Goal: Task Accomplishment & Management: Manage account settings

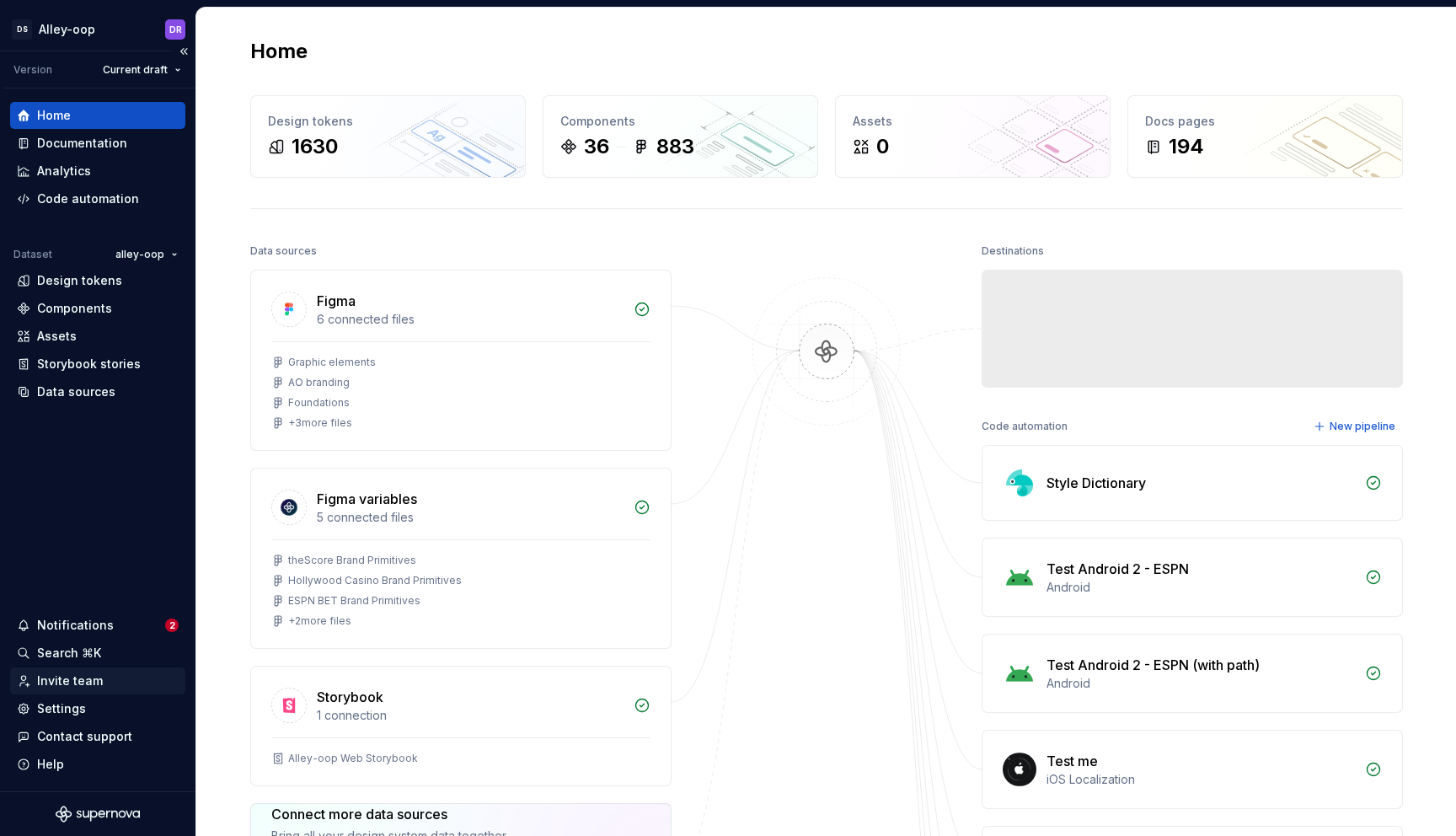
click at [71, 688] on div "Invite team" at bounding box center [70, 681] width 65 height 17
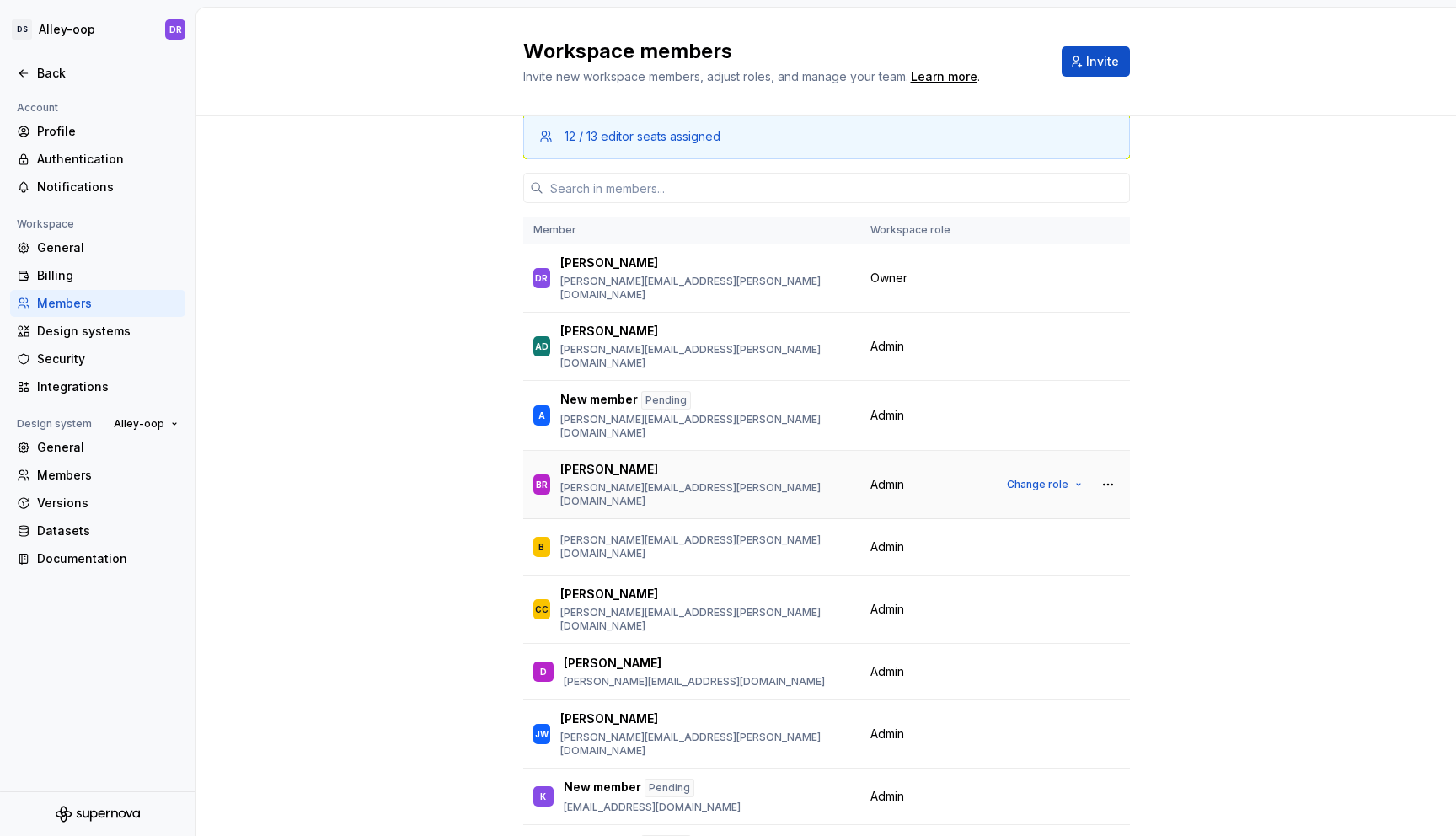
scroll to position [28, 0]
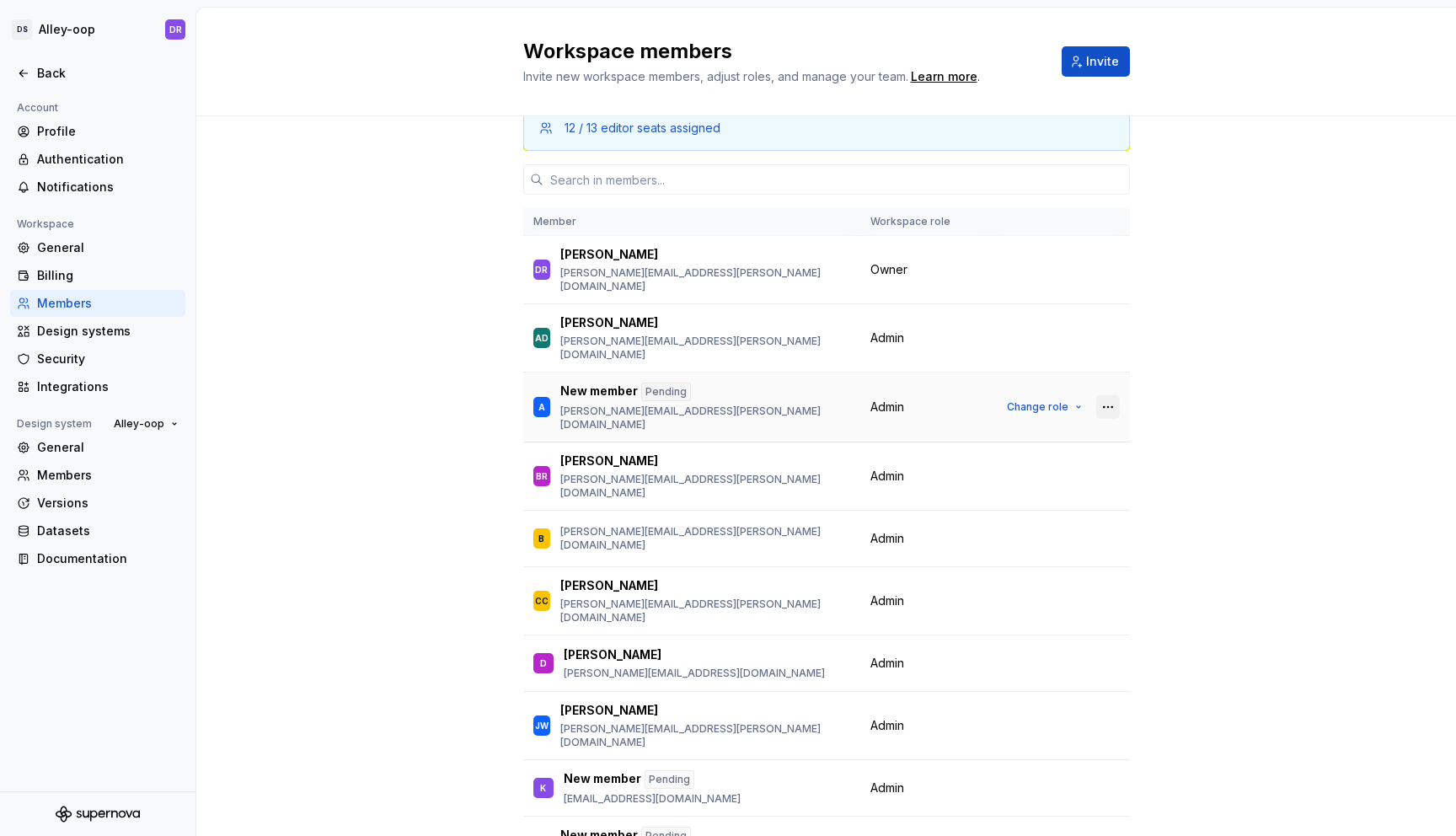
click at [1113, 395] on button "button" at bounding box center [1108, 407] width 24 height 24
click at [1008, 447] on div "Remove from workspace" at bounding box center [1004, 445] width 145 height 17
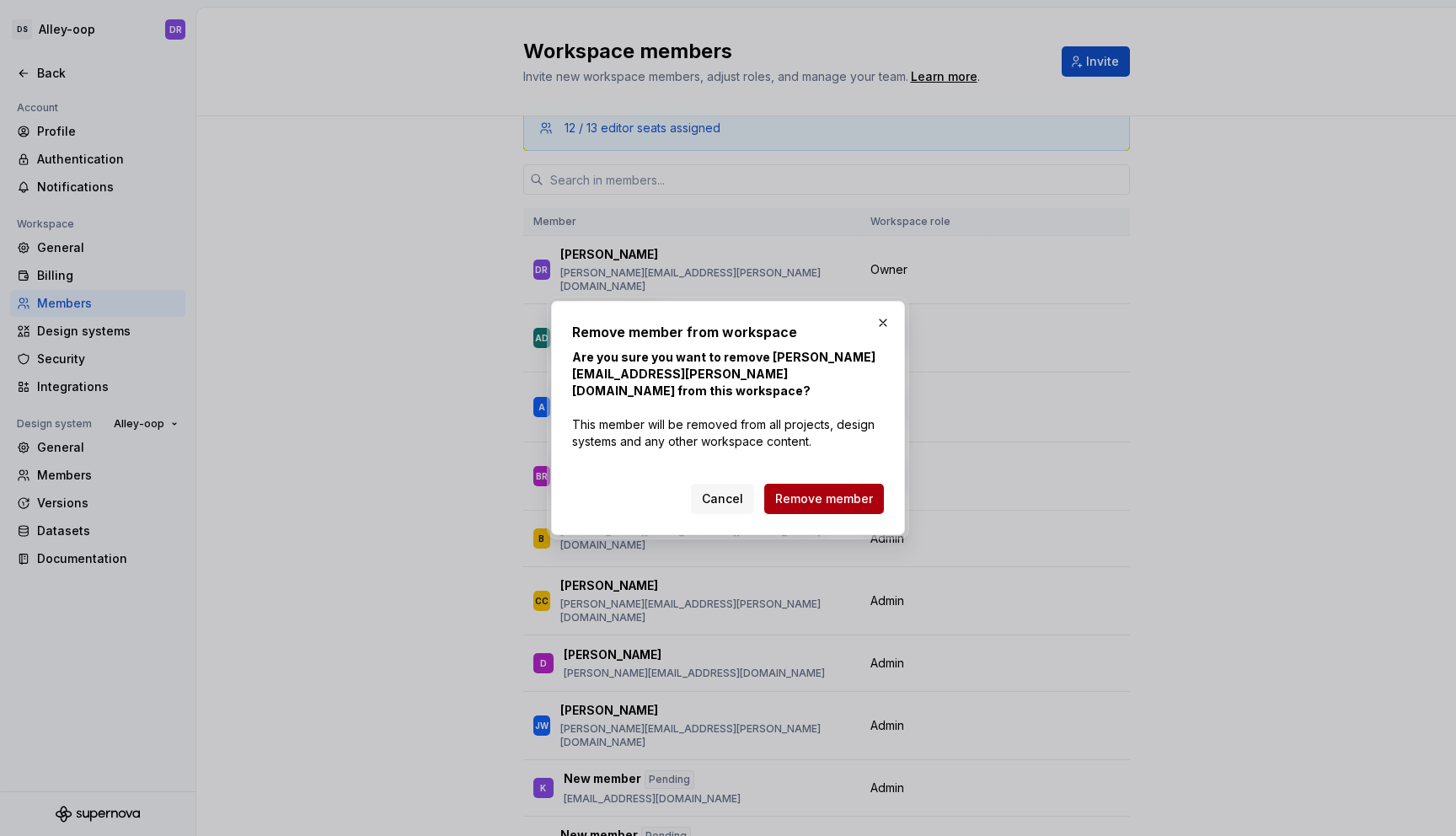
click at [835, 496] on span "Remove member" at bounding box center [824, 499] width 98 height 17
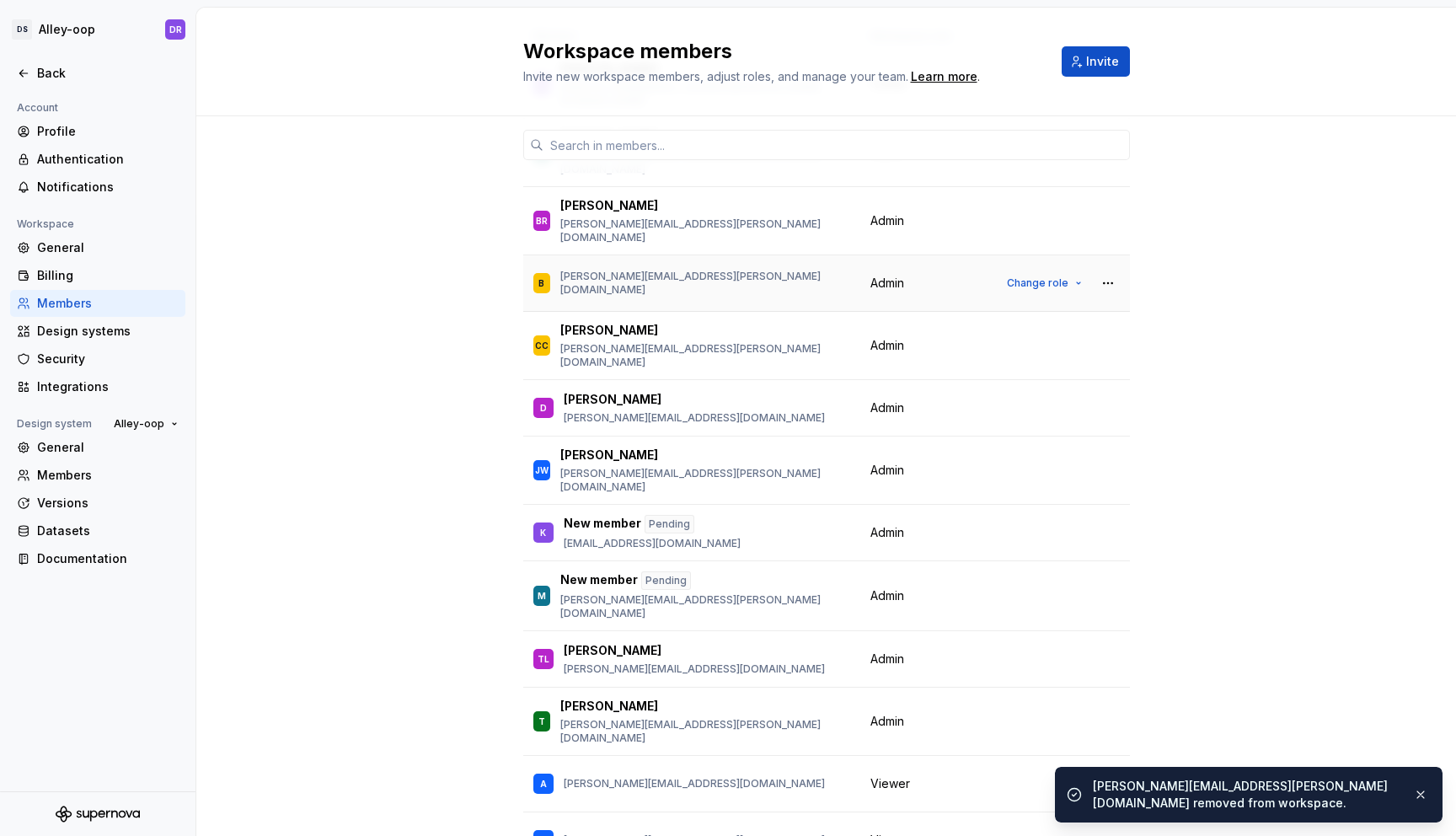
scroll to position [219, 0]
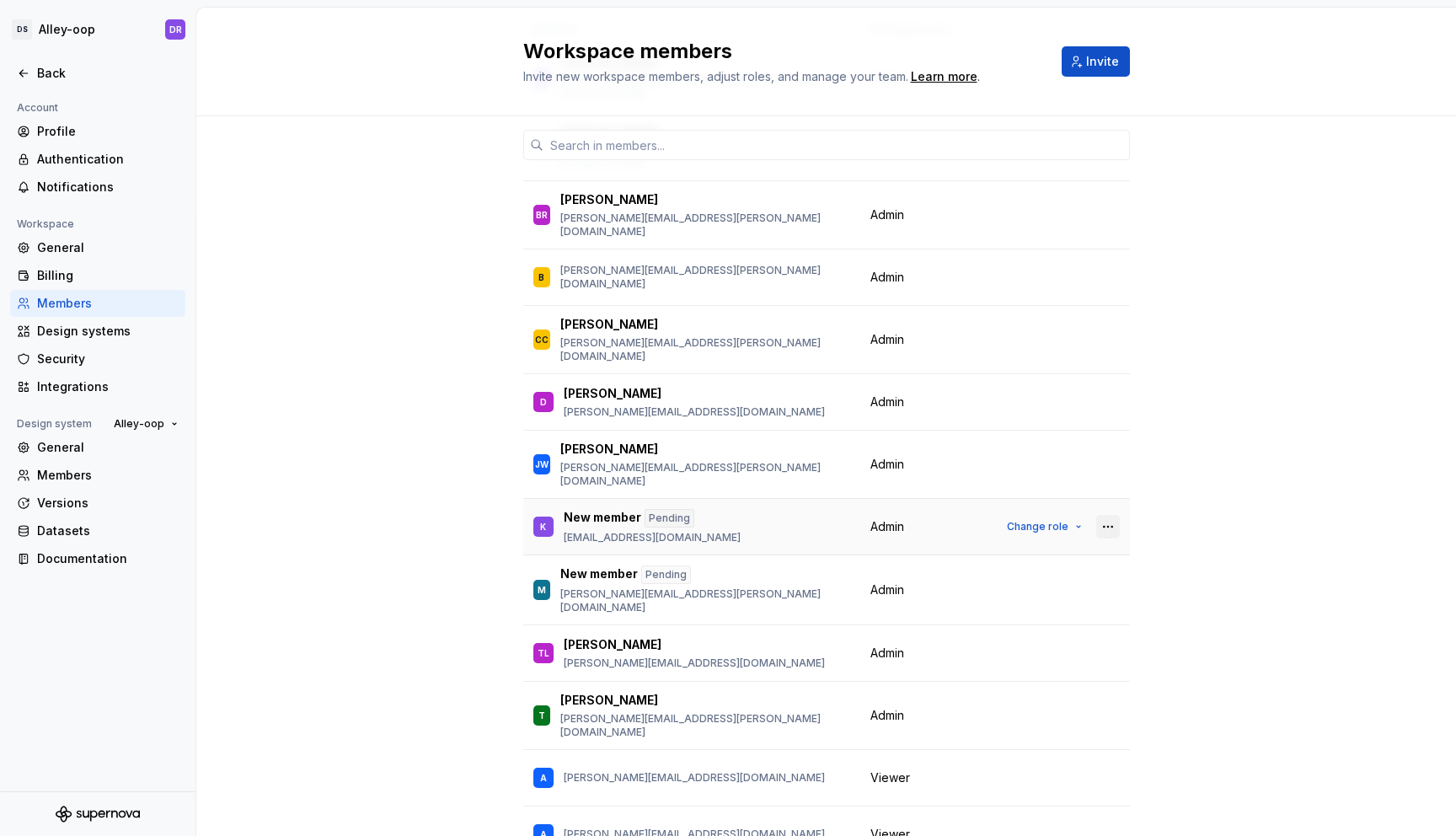
click at [1108, 515] on button "button" at bounding box center [1108, 527] width 24 height 24
click at [1011, 537] on div "Remove from workspace" at bounding box center [1004, 536] width 145 height 17
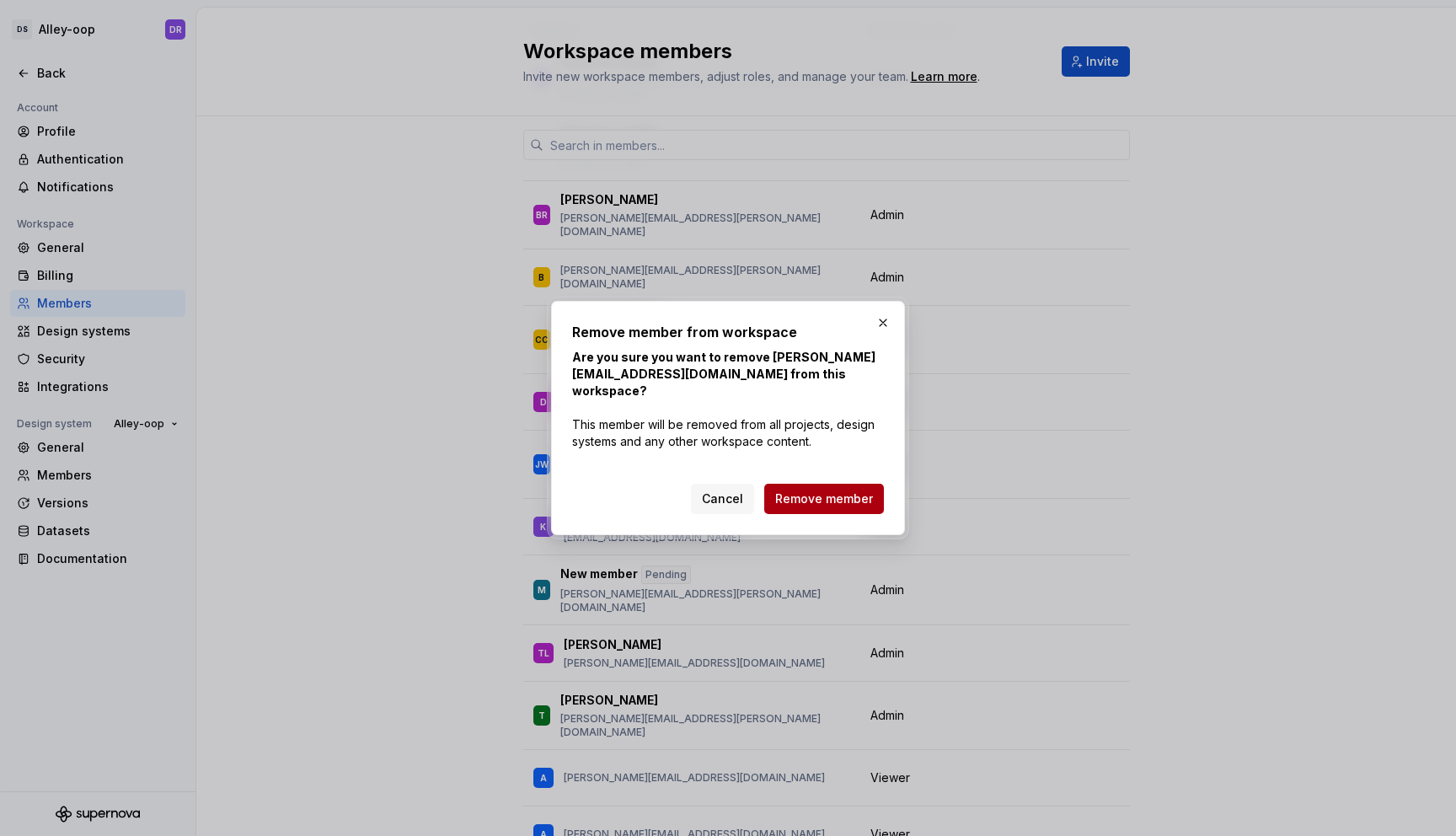
click at [843, 503] on span "Remove member" at bounding box center [824, 499] width 98 height 17
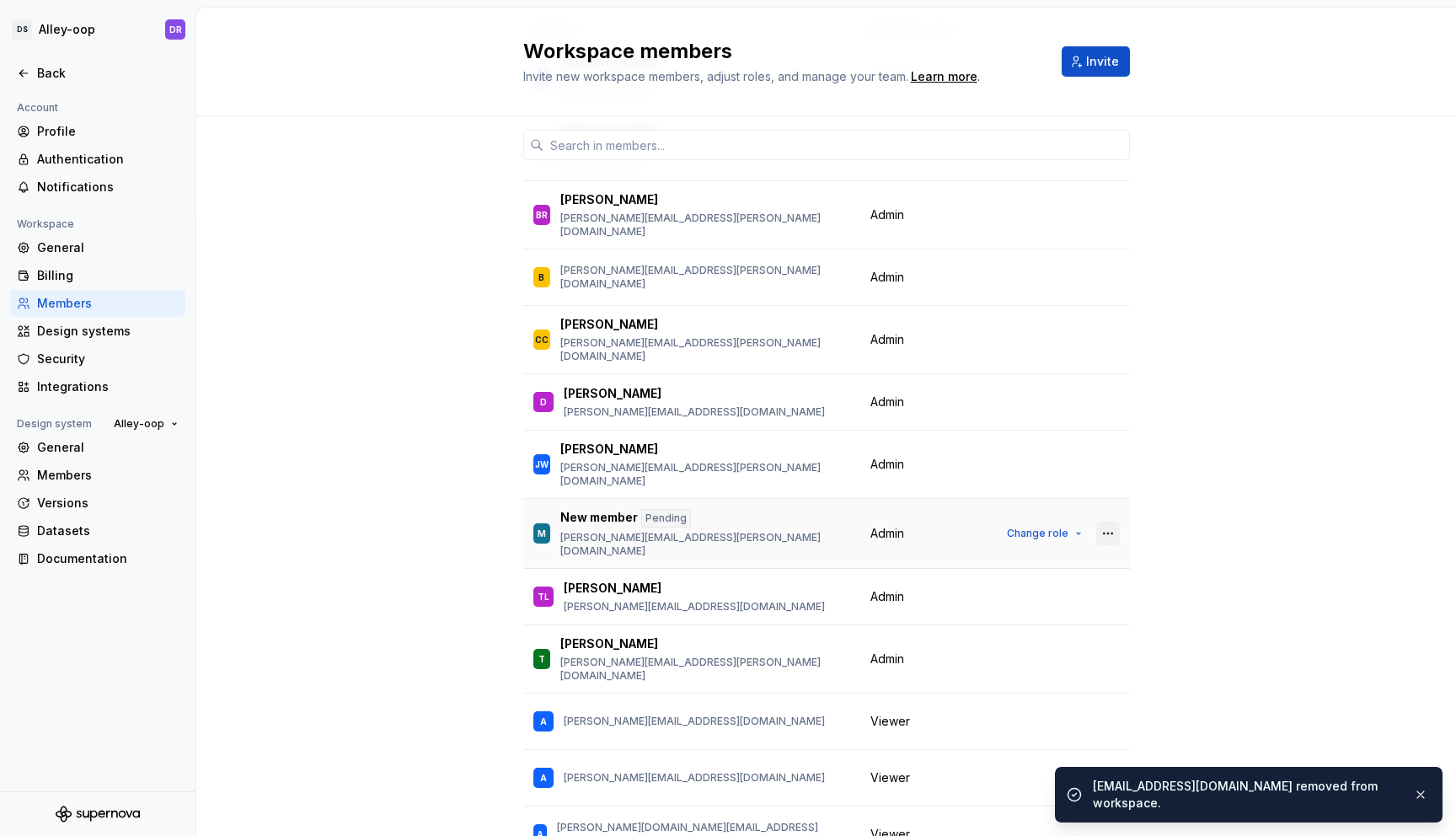
click at [1106, 522] on button "button" at bounding box center [1108, 534] width 24 height 24
click at [1050, 535] on div "Remove from workspace" at bounding box center [1004, 536] width 145 height 17
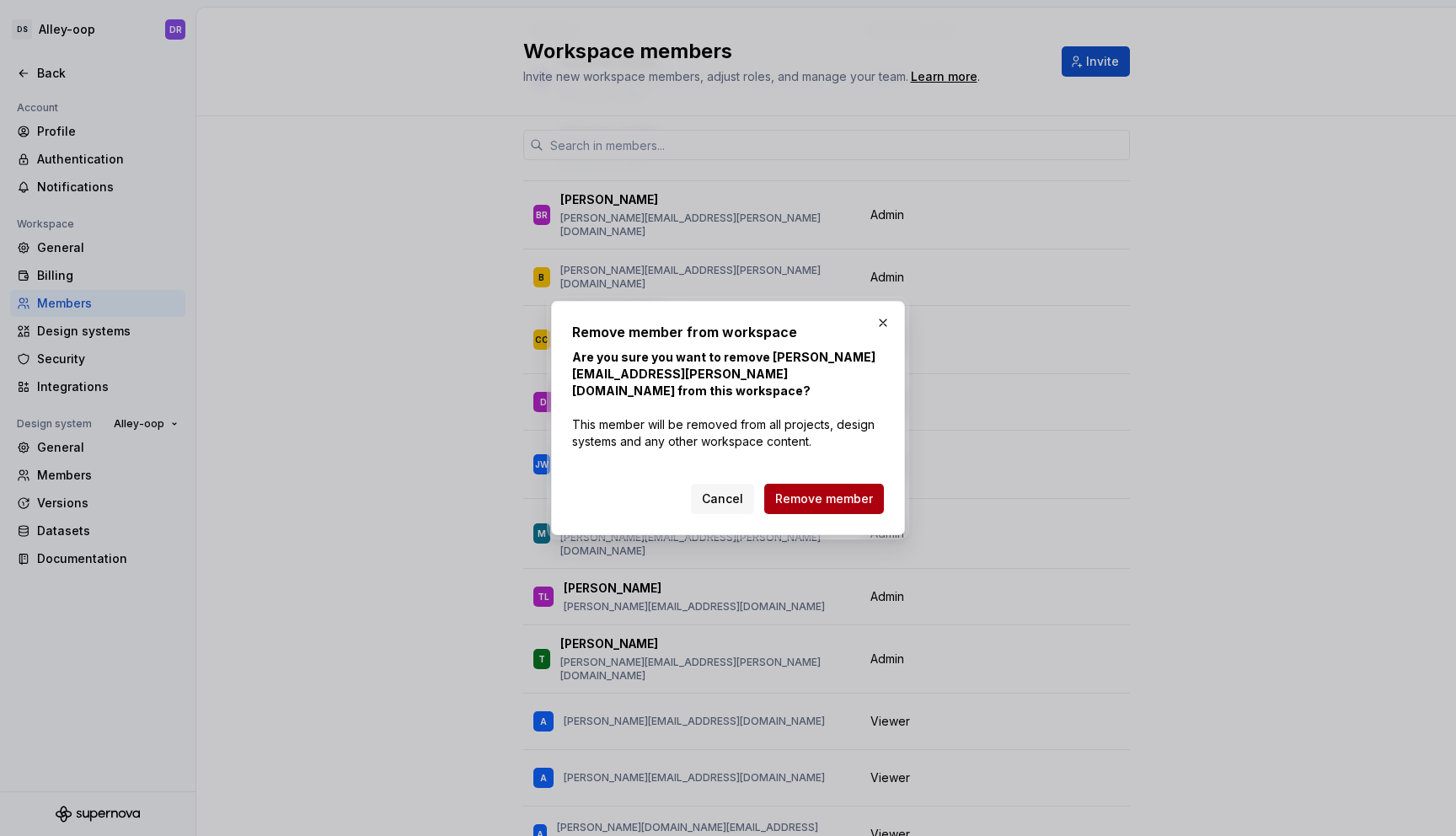
click at [853, 492] on span "Remove member" at bounding box center [824, 499] width 98 height 17
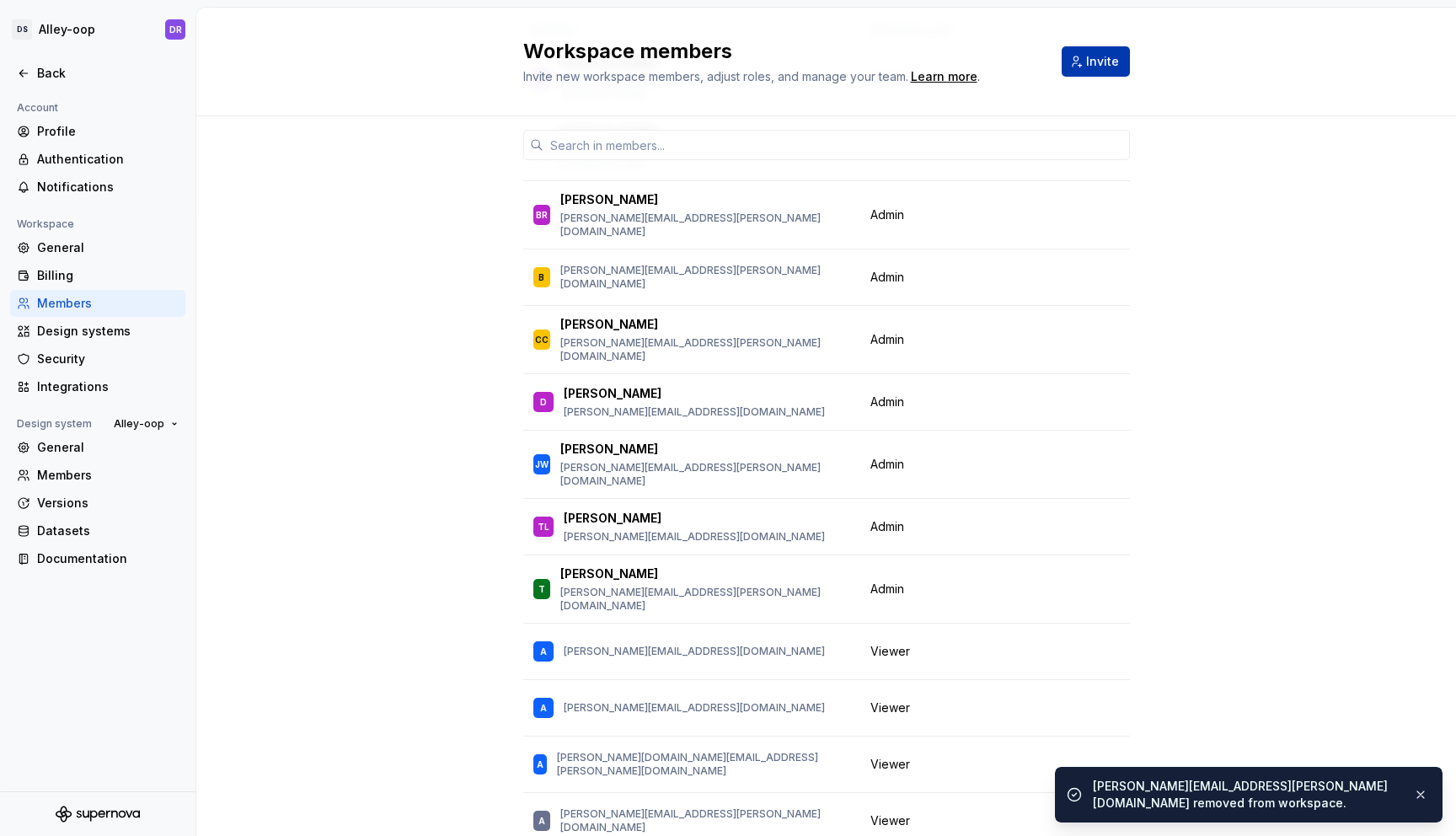
click at [1093, 72] on button "Invite" at bounding box center [1096, 62] width 68 height 31
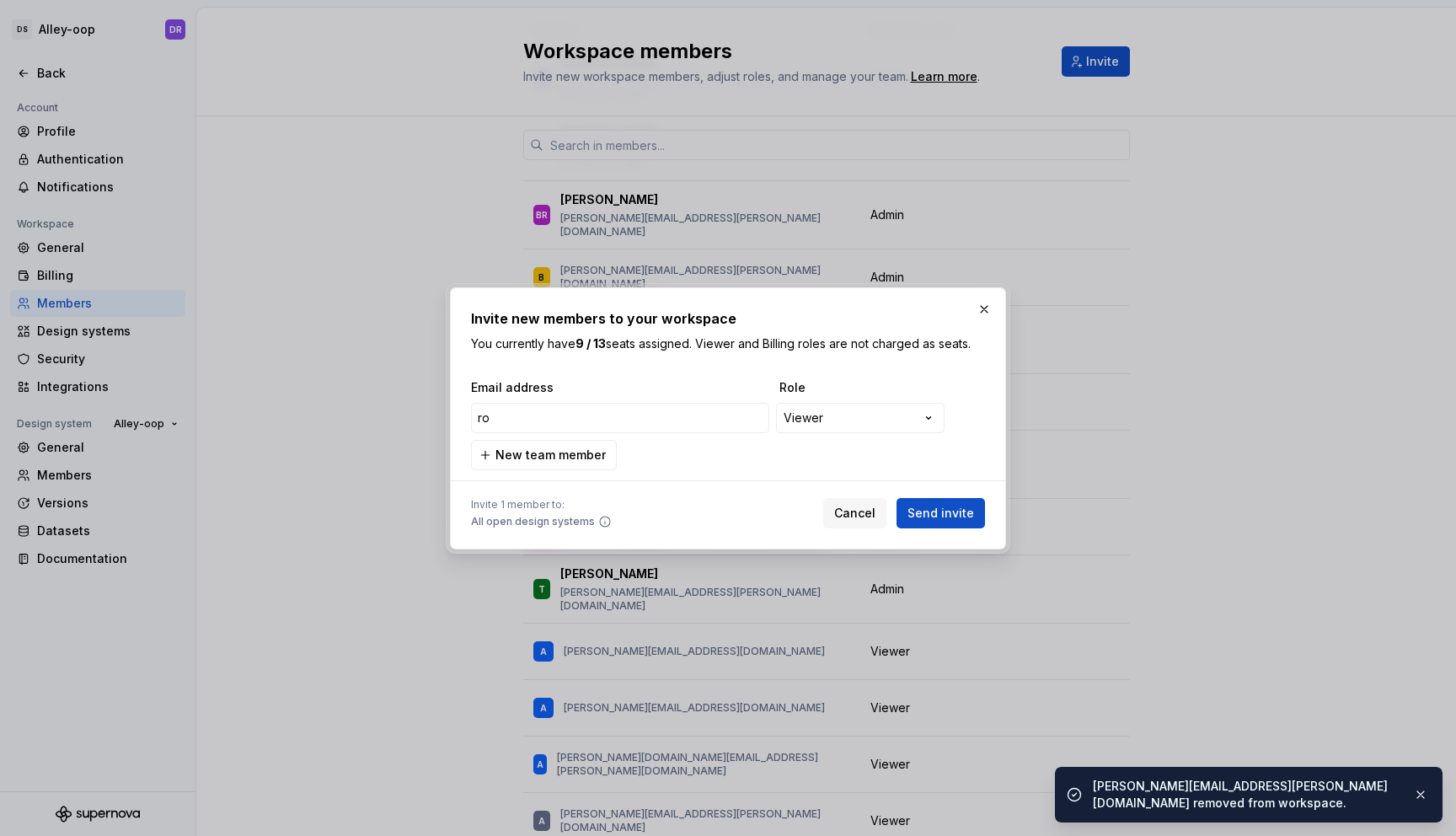
type input "r"
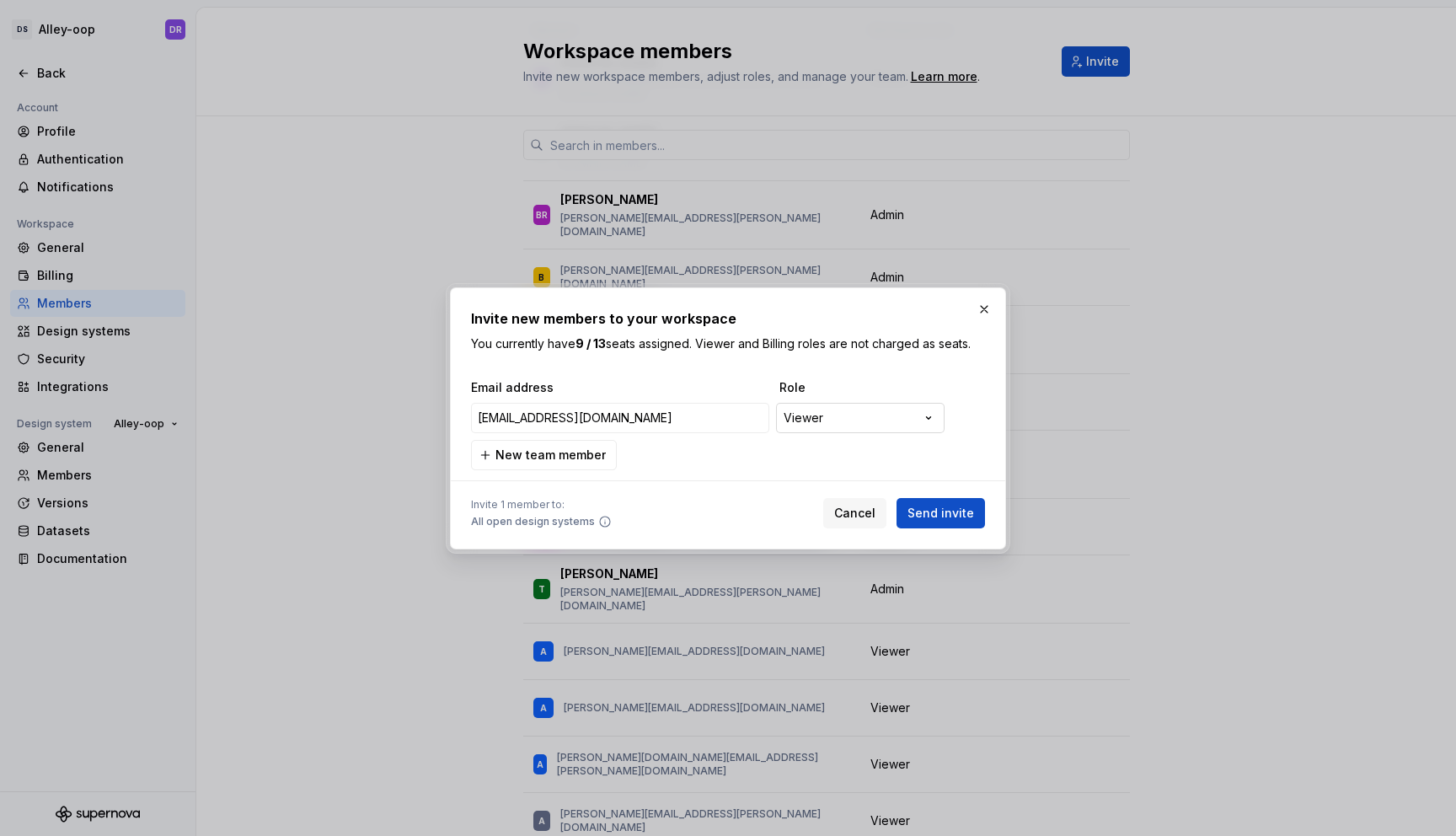
type input "[EMAIL_ADDRESS][DOMAIN_NAME]"
click at [871, 426] on div "**********" at bounding box center [728, 418] width 1456 height 836
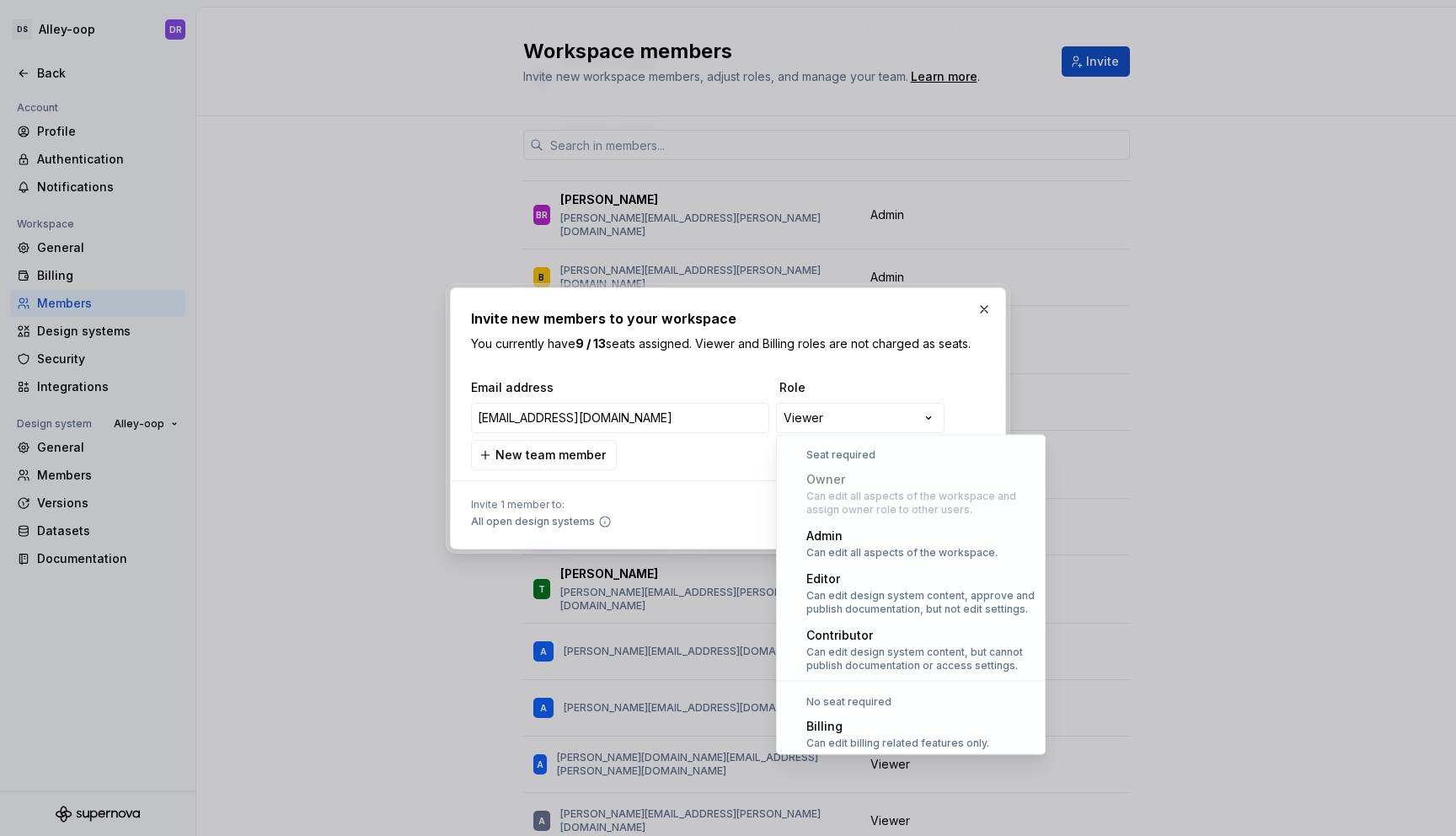
scroll to position [47, 0]
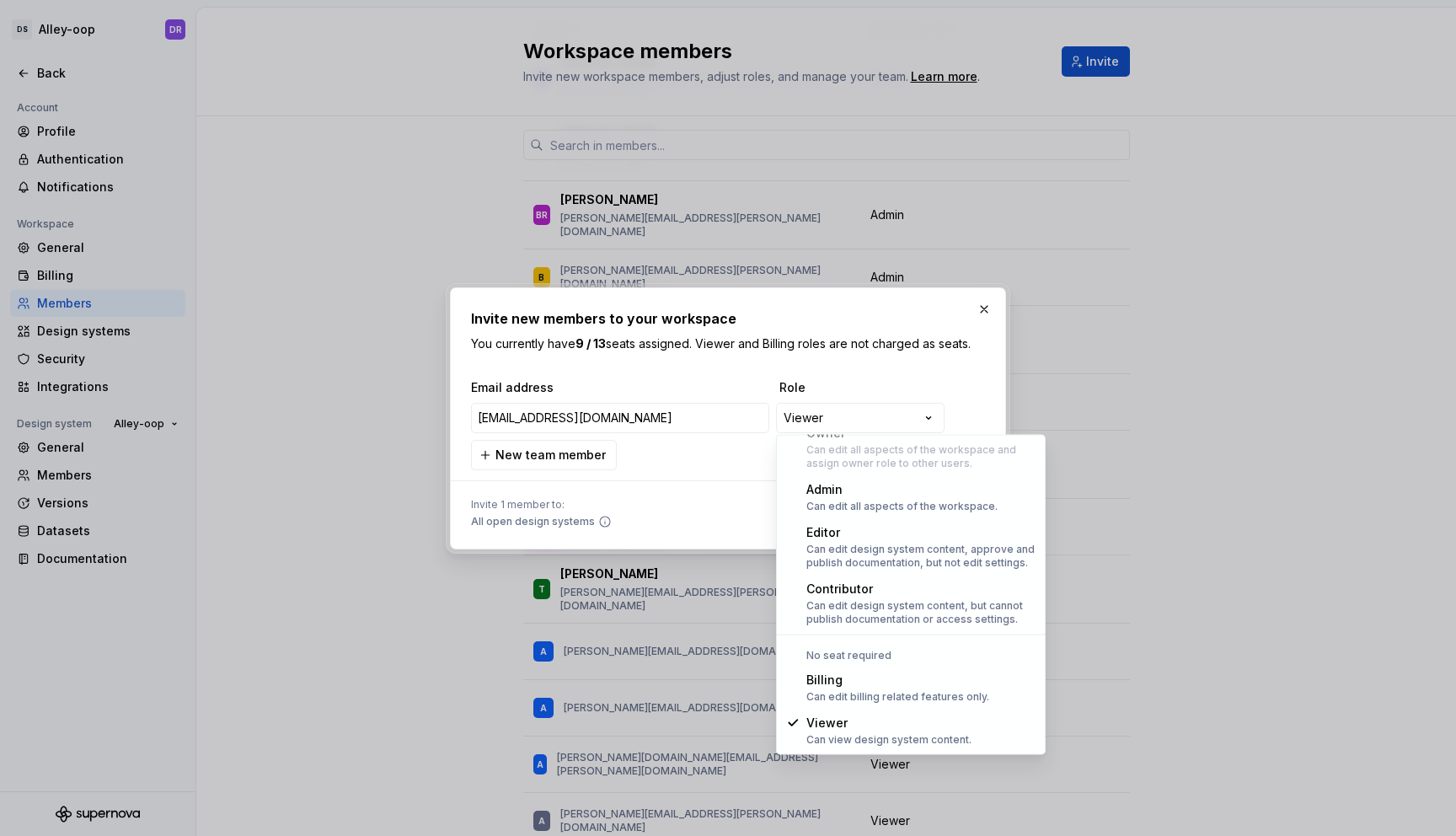
select select "*****"
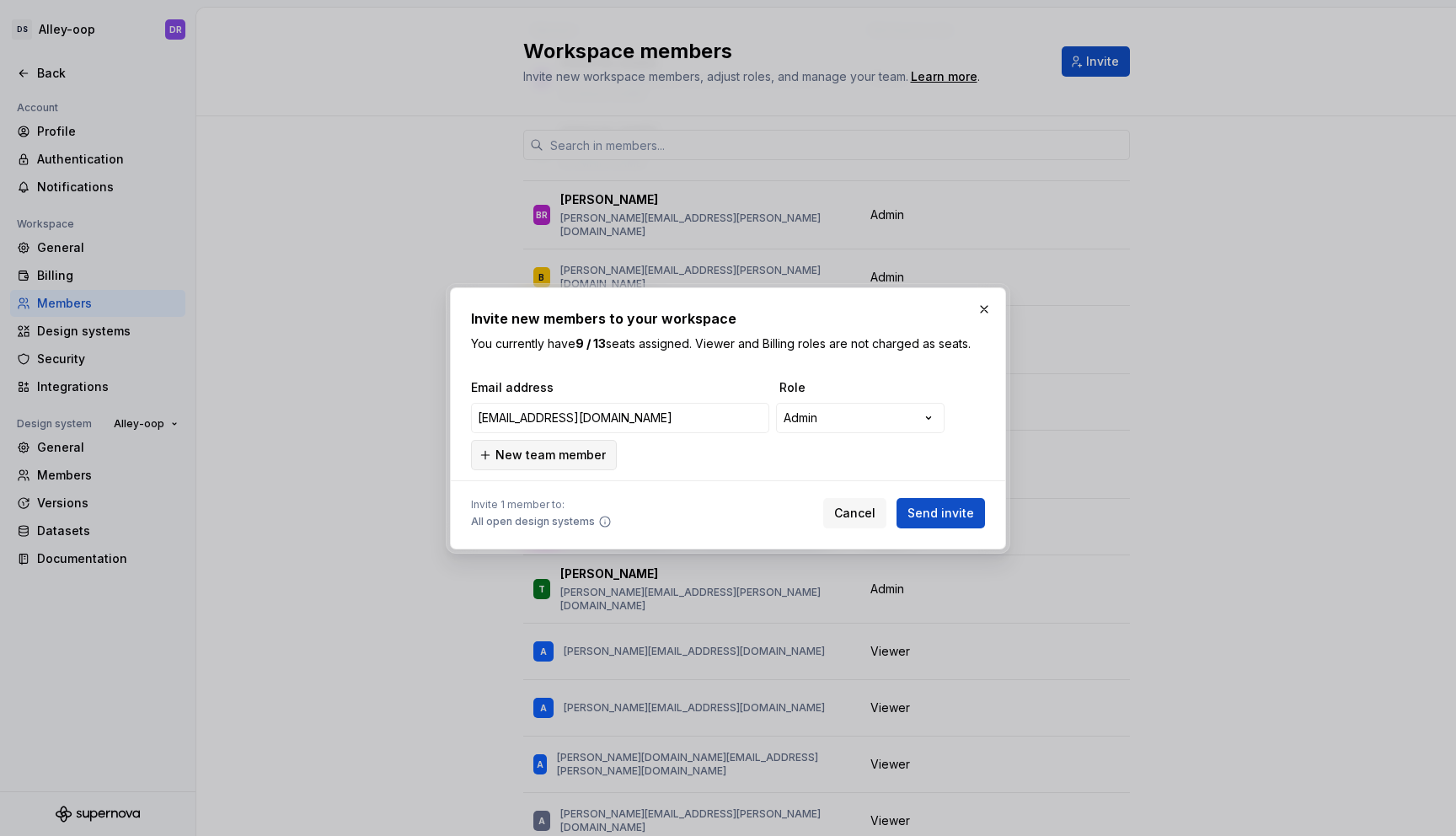
click at [581, 457] on span "New team member" at bounding box center [551, 455] width 110 height 17
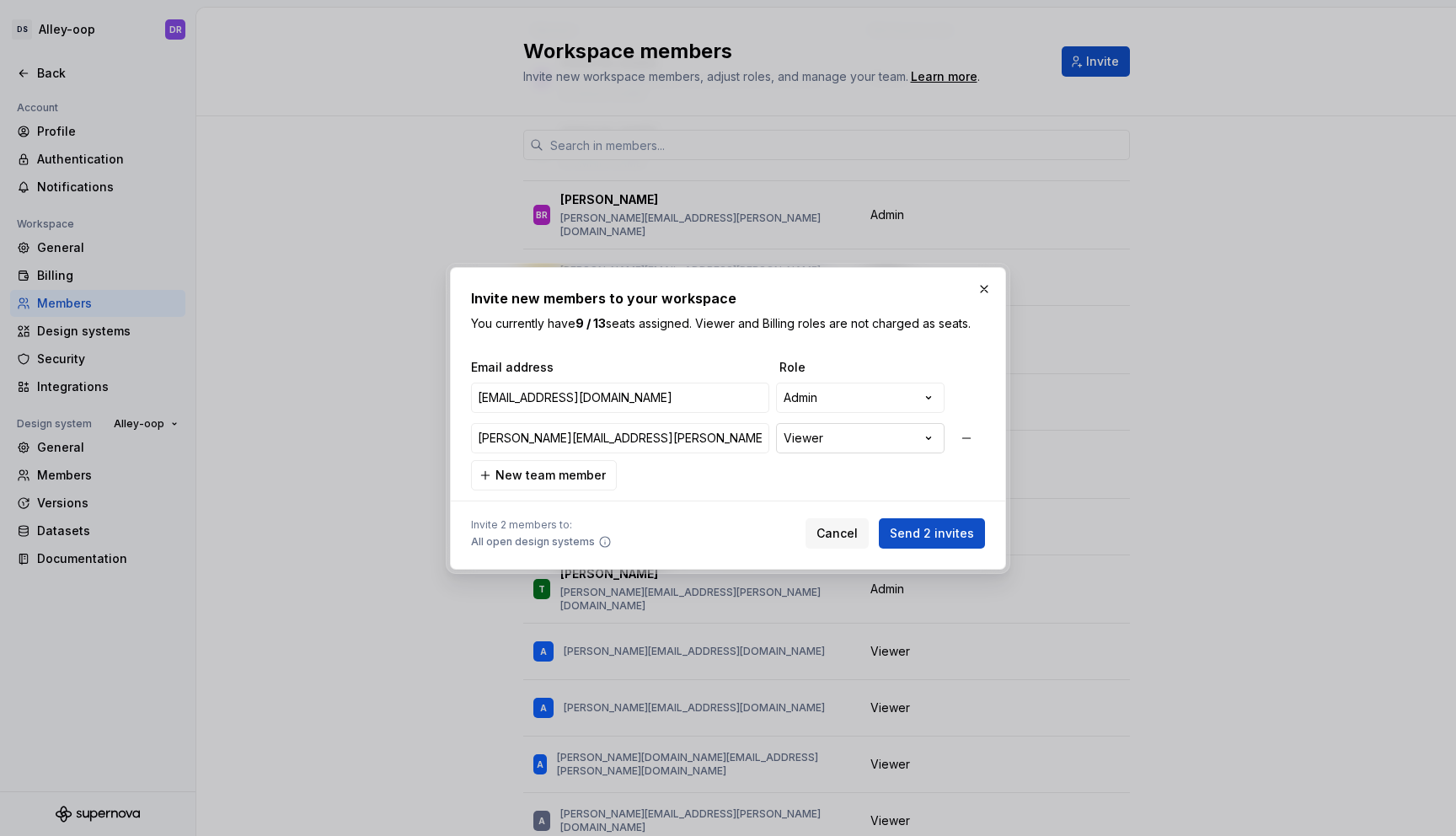
type input "[PERSON_NAME][EMAIL_ADDRESS][PERSON_NAME][DOMAIN_NAME]"
click at [809, 442] on div "**********" at bounding box center [728, 418] width 1456 height 836
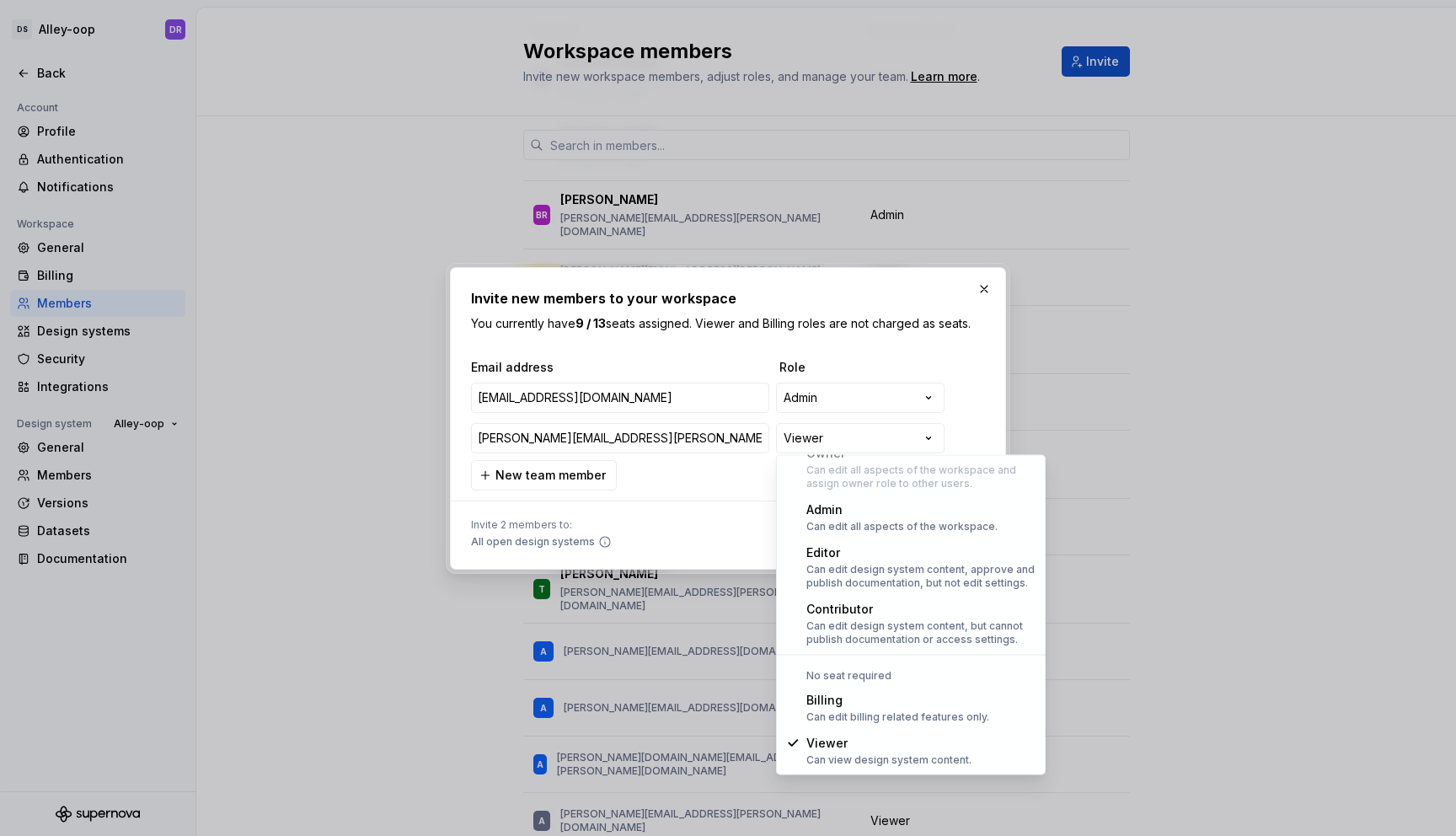
select select "*****"
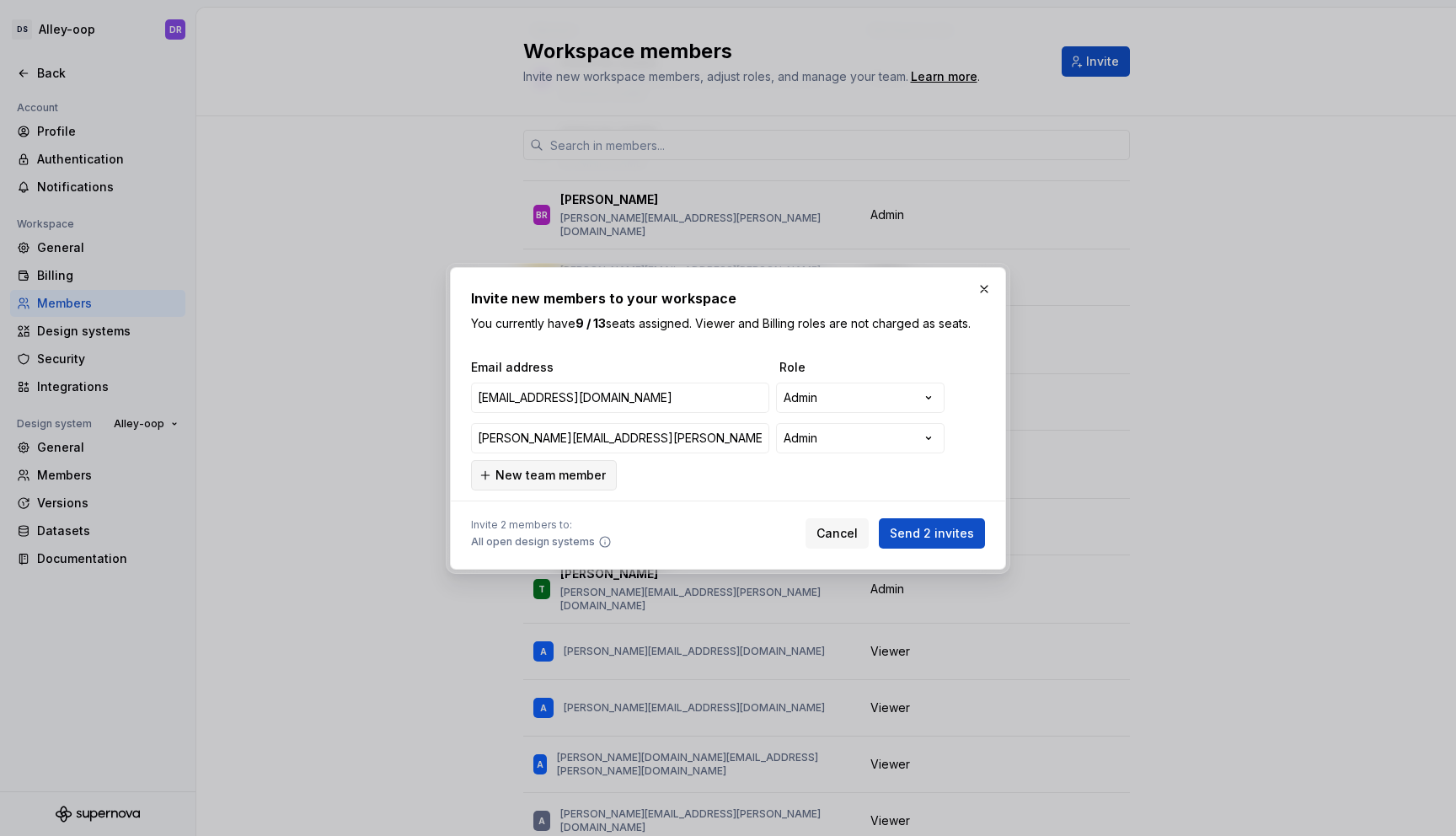
click at [565, 475] on span "New team member" at bounding box center [551, 475] width 110 height 17
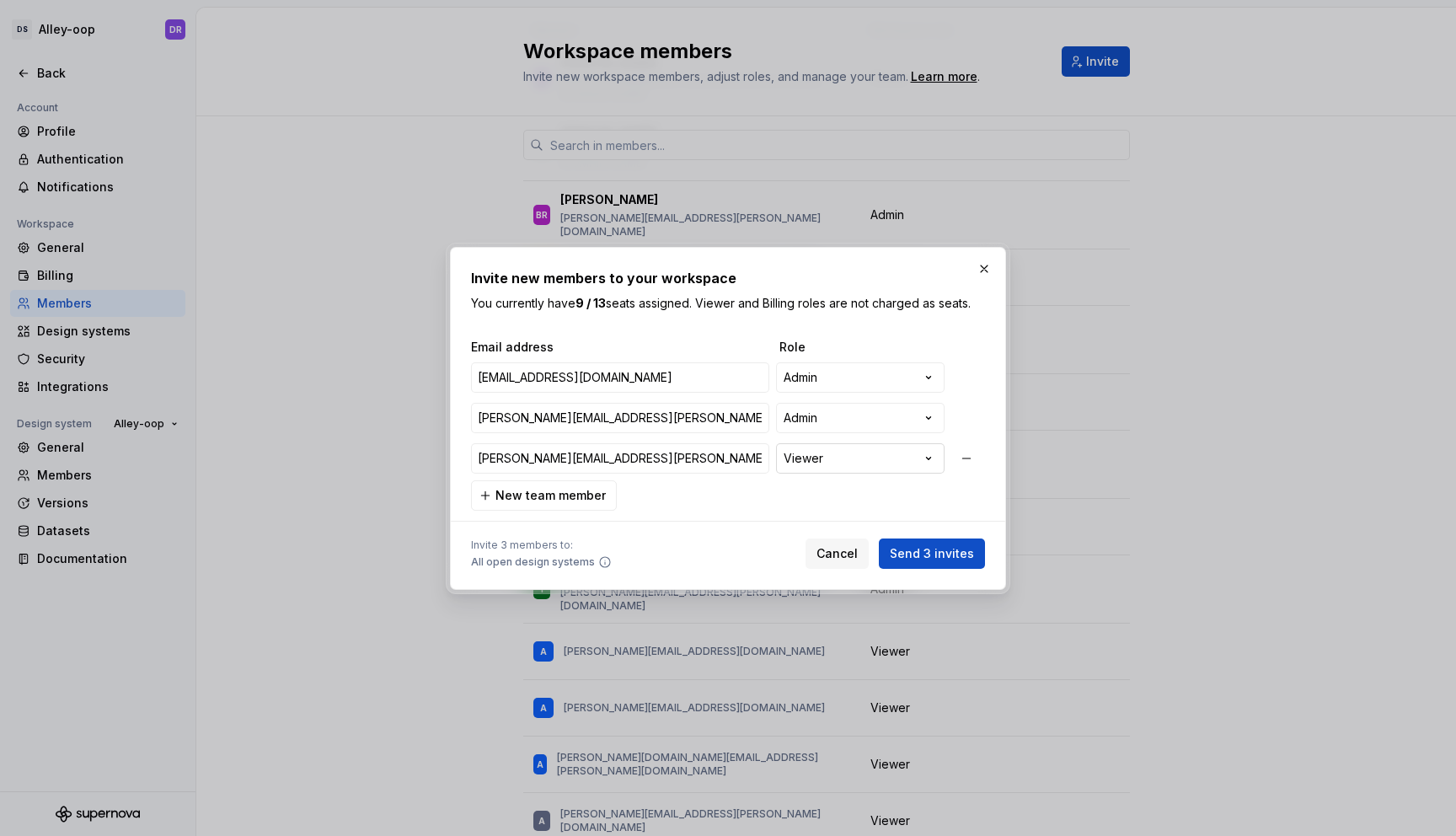
type input "[PERSON_NAME][EMAIL_ADDRESS][PERSON_NAME][DOMAIN_NAME]"
click at [783, 460] on div "**********" at bounding box center [728, 418] width 1456 height 836
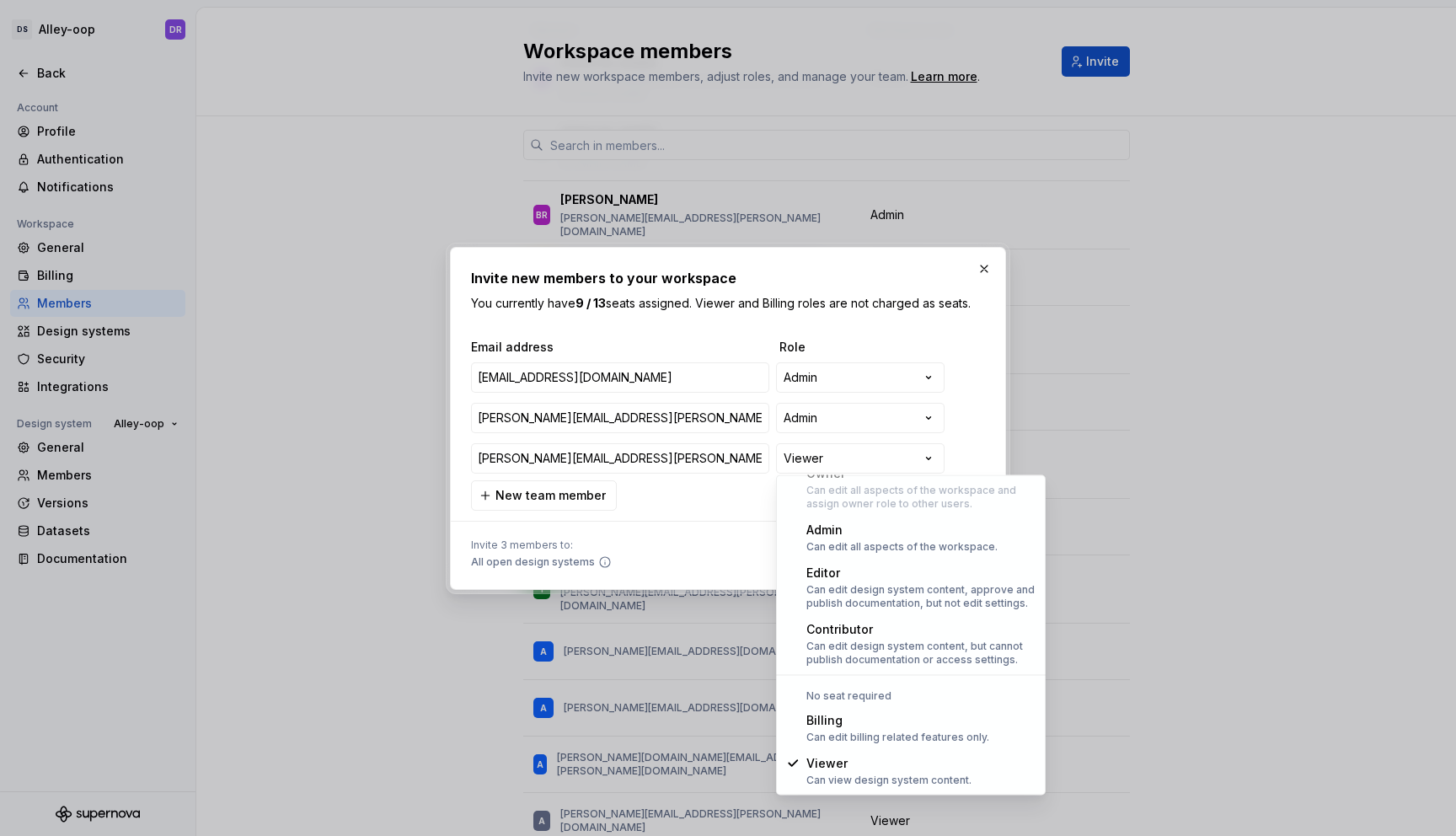
select select "*****"
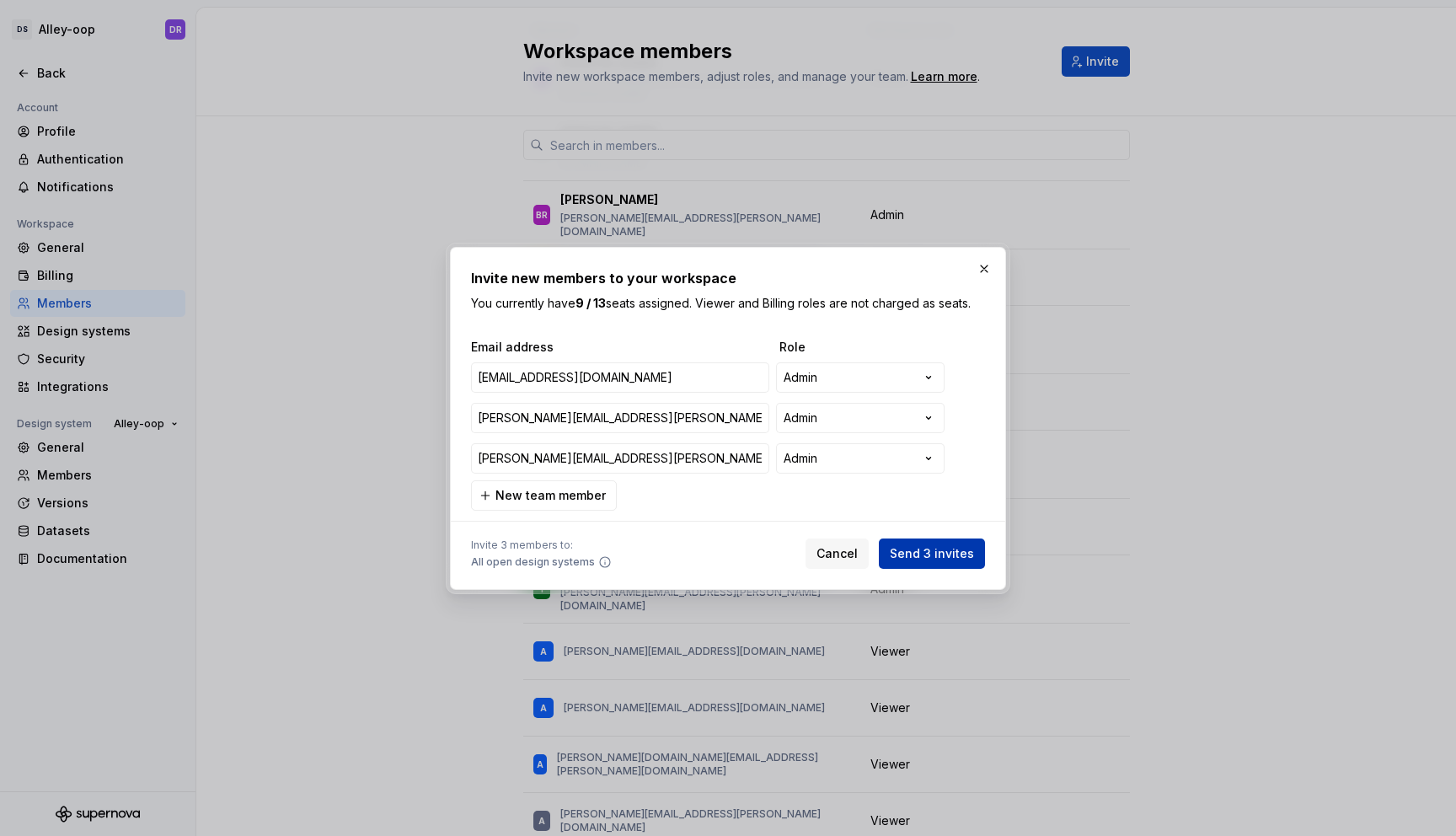
click at [900, 554] on span "Send 3 invites" at bounding box center [932, 554] width 84 height 17
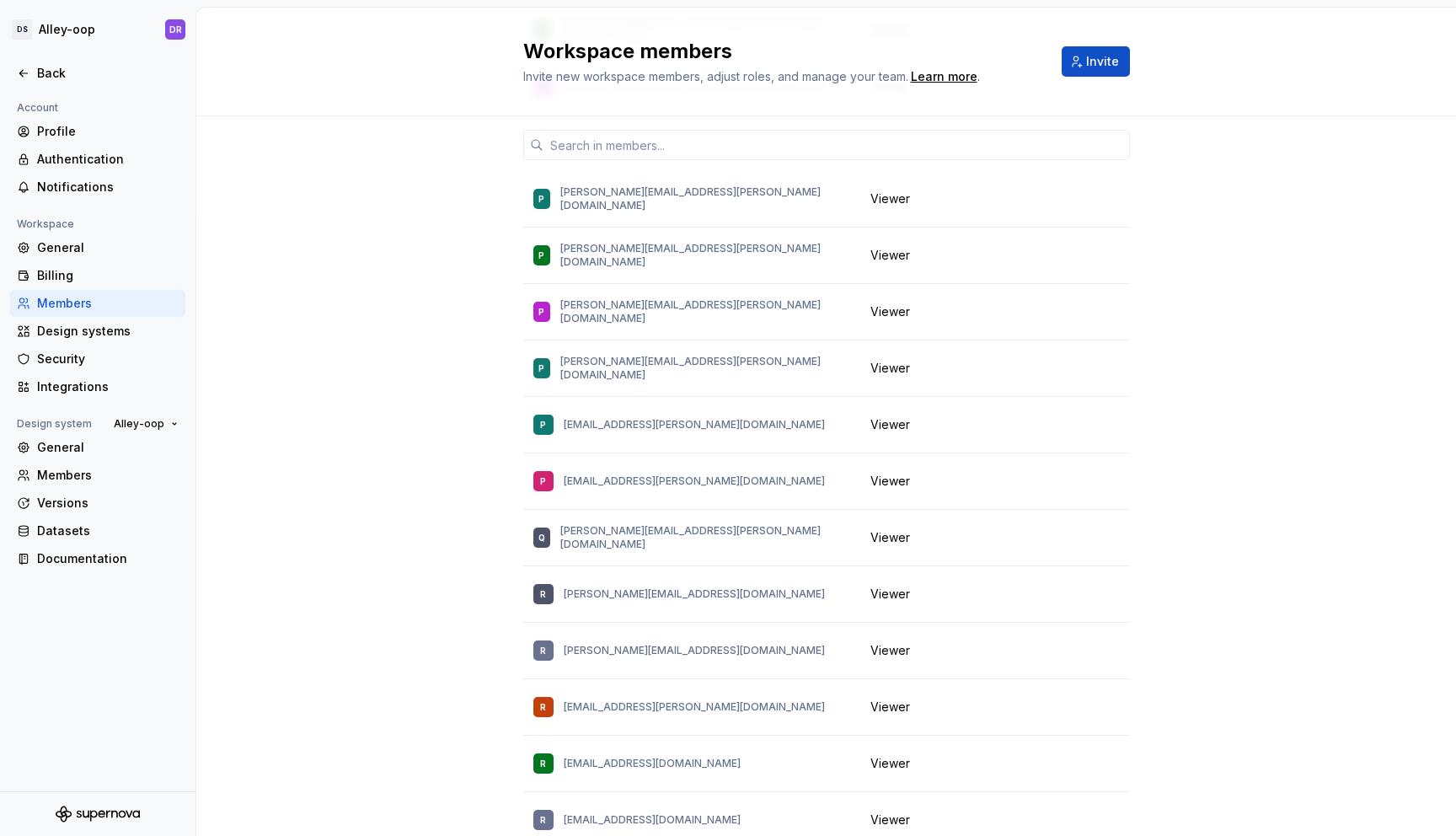
scroll to position [11570, 0]
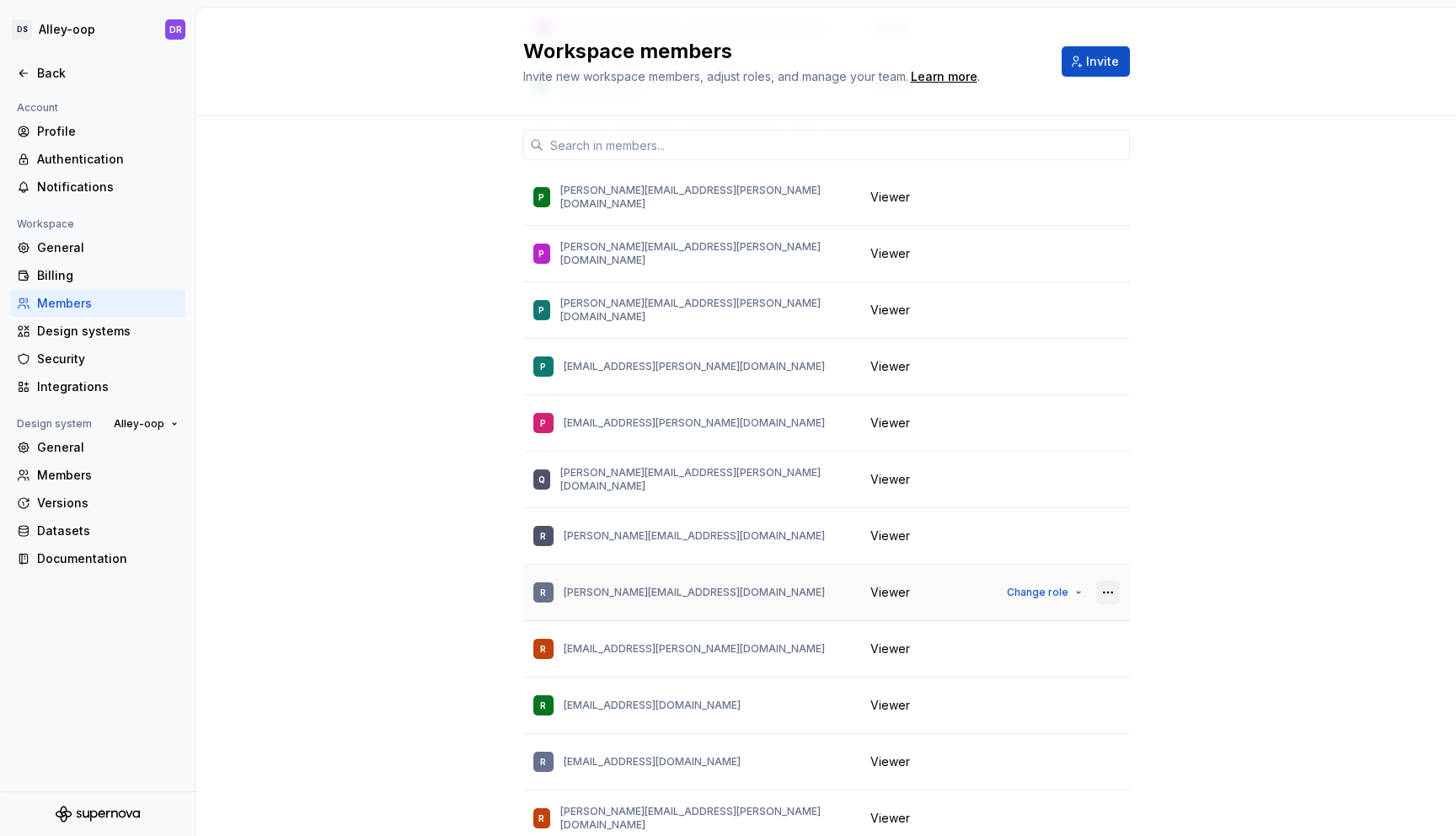
click at [1106, 581] on button "button" at bounding box center [1108, 593] width 24 height 24
click at [1086, 441] on div "Remove from workspace" at bounding box center [1020, 446] width 177 height 17
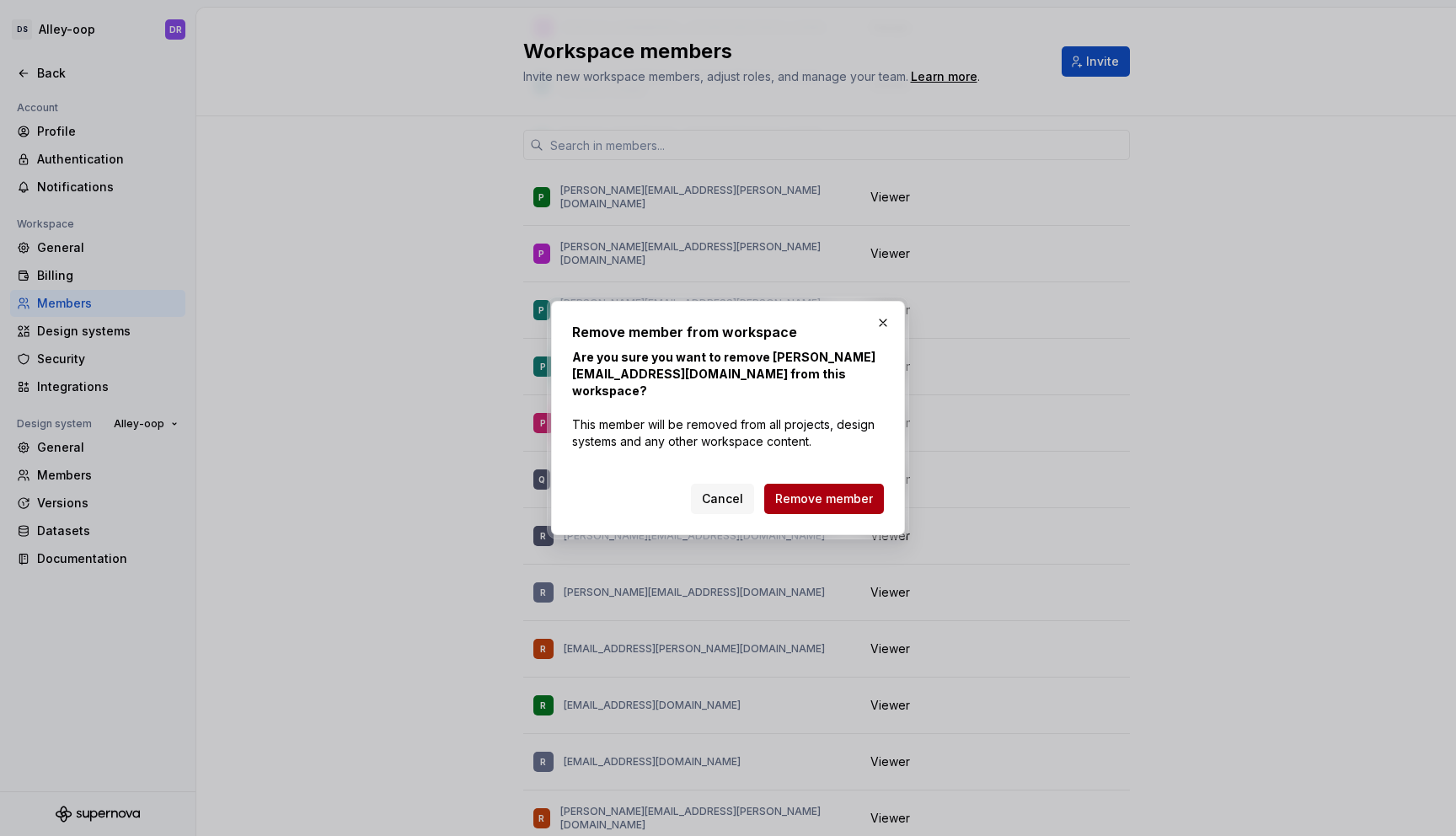
click at [846, 498] on span "Remove member" at bounding box center [824, 499] width 98 height 17
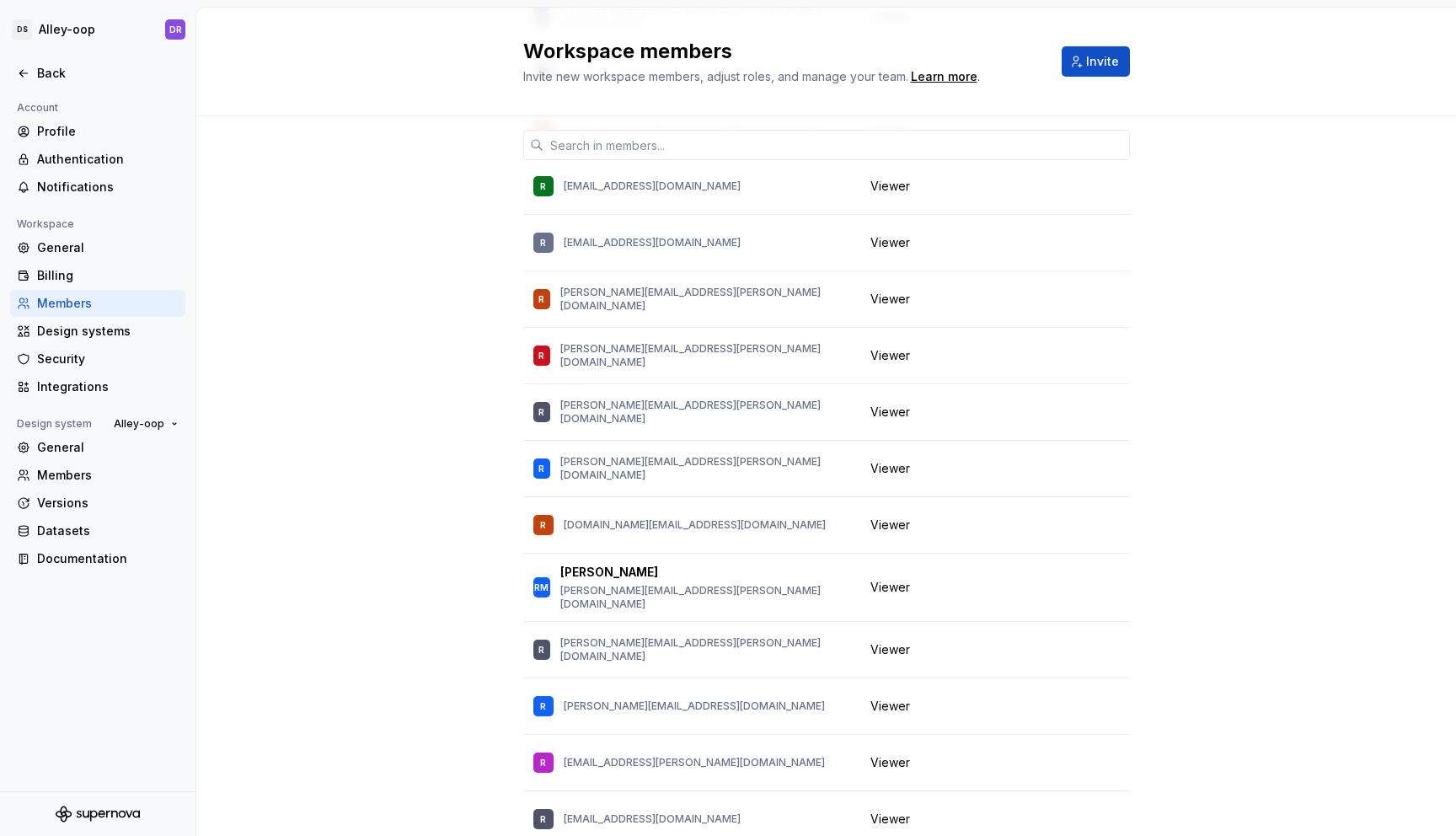
scroll to position [11964, 0]
